Goal: Go to known website: Go to known website

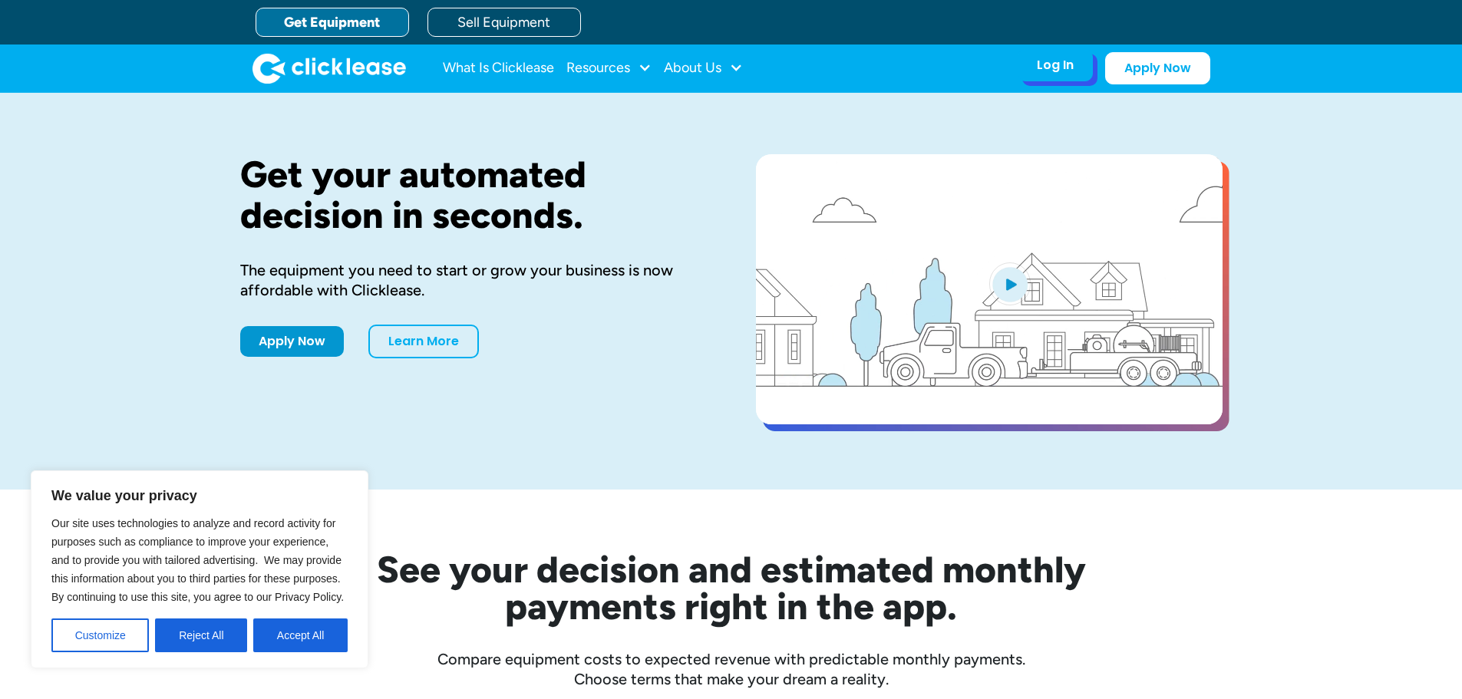
click at [1060, 66] on div "Log In" at bounding box center [1055, 65] width 37 height 15
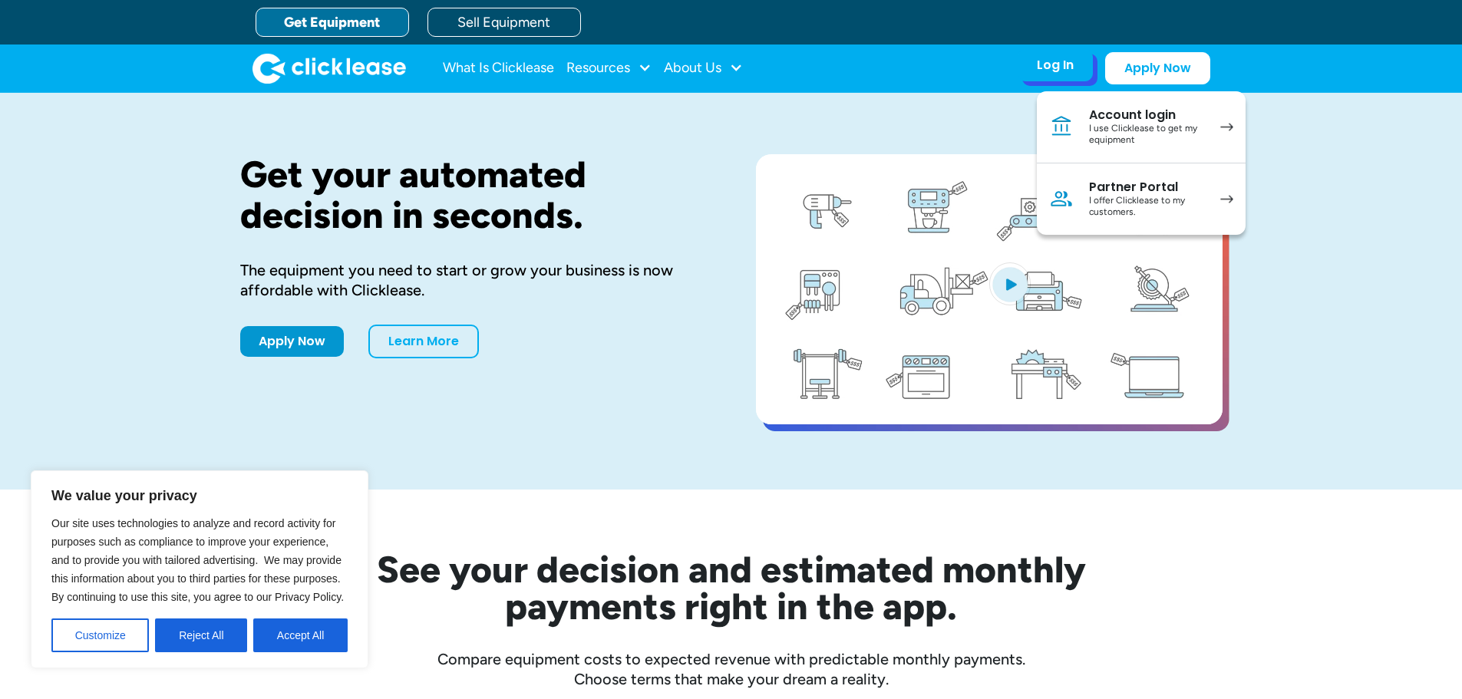
click at [1137, 115] on div "Account login" at bounding box center [1147, 114] width 116 height 15
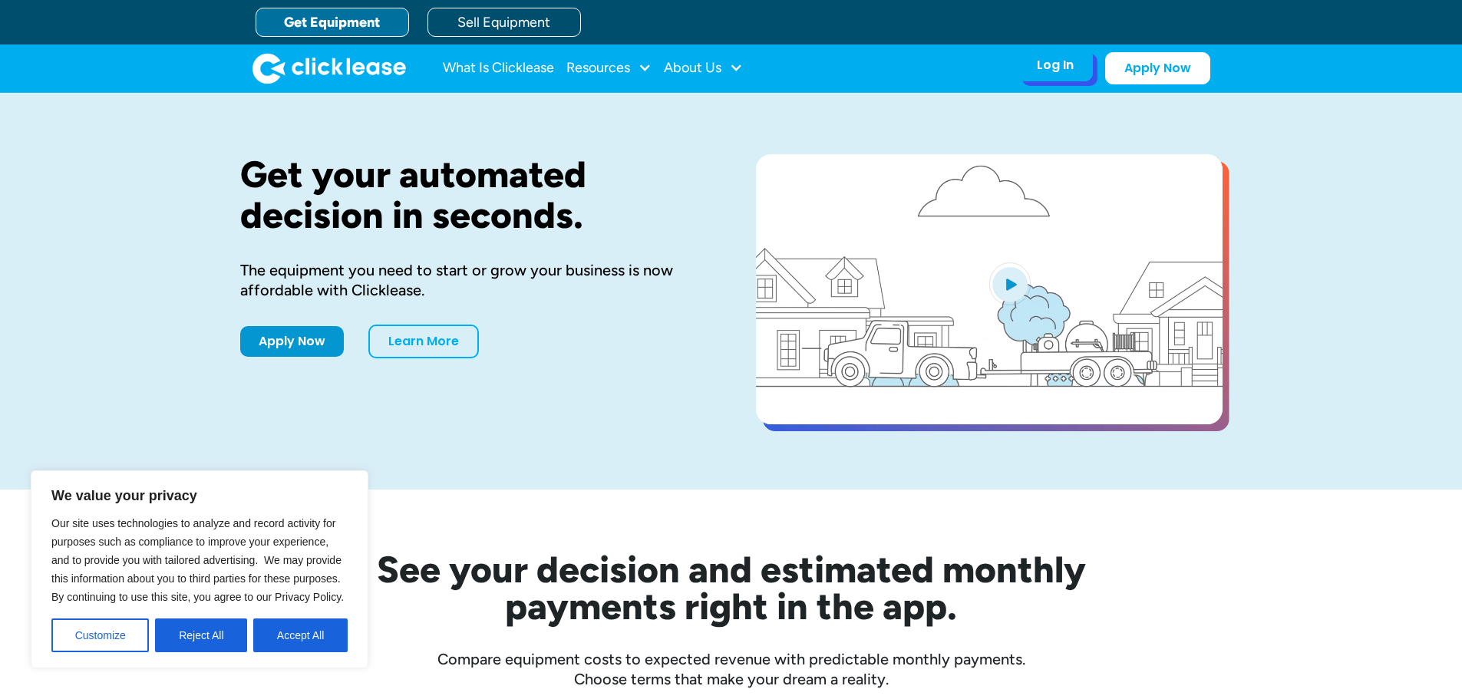
click at [1064, 66] on div "Log In" at bounding box center [1055, 65] width 37 height 15
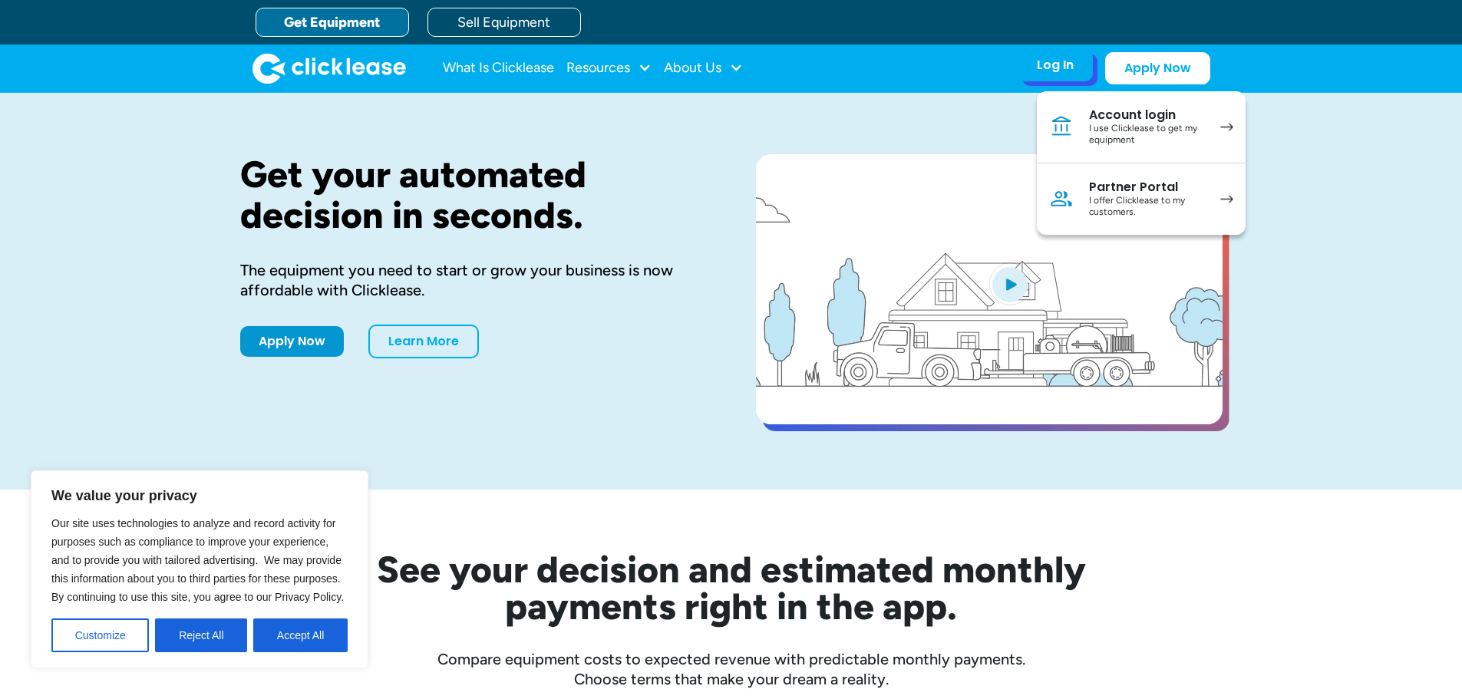
click at [1107, 184] on div "Partner Portal" at bounding box center [1147, 187] width 116 height 15
